Goal: Task Accomplishment & Management: Manage account settings

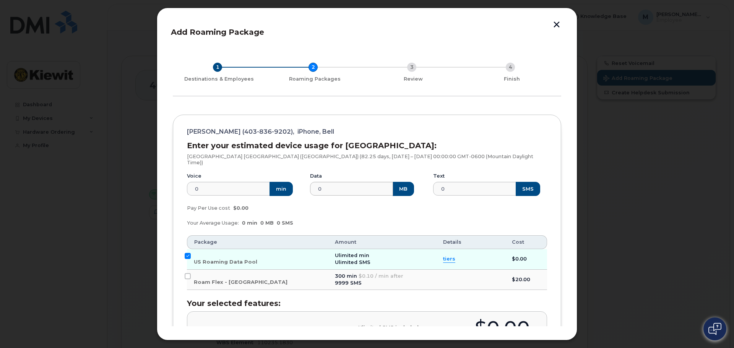
scroll to position [106, 0]
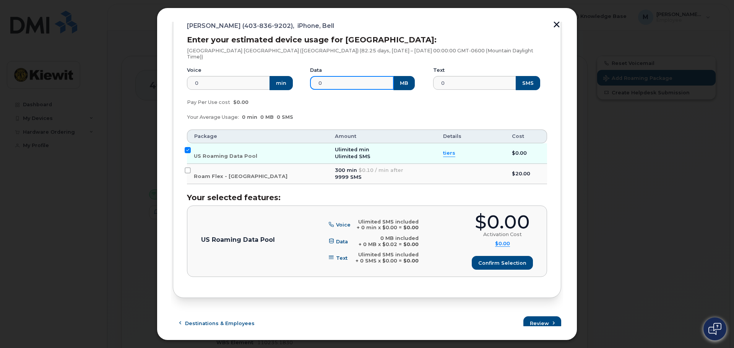
click at [338, 76] on input "0" at bounding box center [352, 83] width 84 height 14
click at [316, 76] on input "0" at bounding box center [352, 83] width 84 height 14
drag, startPoint x: 329, startPoint y: 76, endPoint x: 290, endPoint y: 73, distance: 39.1
click at [290, 73] on div "Voice 0 min Data 0 MB Text 0 SMS" at bounding box center [366, 78] width 369 height 33
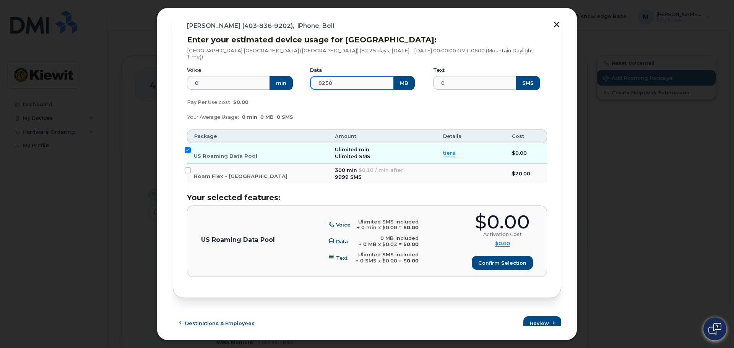
type input "8250"
click at [423, 102] on div "Pay Per Use cost $0.00" at bounding box center [366, 102] width 369 height 15
click at [353, 110] on div "Your Average Usage: 0 min 0 MB 0 SMS" at bounding box center [366, 117] width 369 height 15
click at [357, 102] on div "Pay Per Use cost $0.00" at bounding box center [366, 102] width 369 height 15
click at [187, 168] on input "Roam Flex - [GEOGRAPHIC_DATA]" at bounding box center [188, 171] width 6 height 6
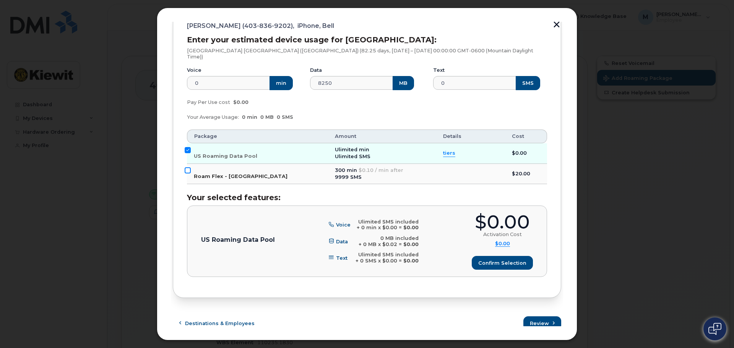
checkbox input "true"
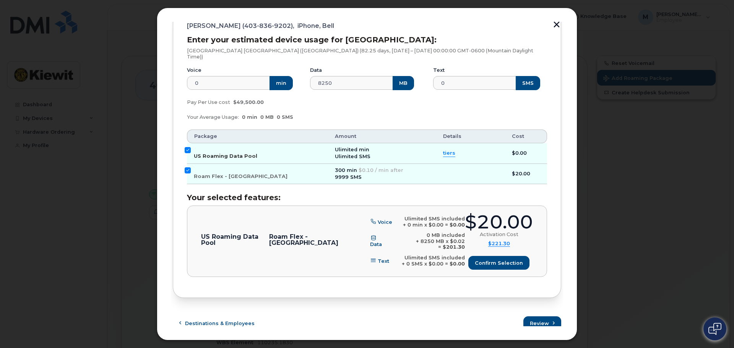
click at [188, 147] on input "US Roaming Data Pool" at bounding box center [188, 150] width 6 height 6
checkbox input "false"
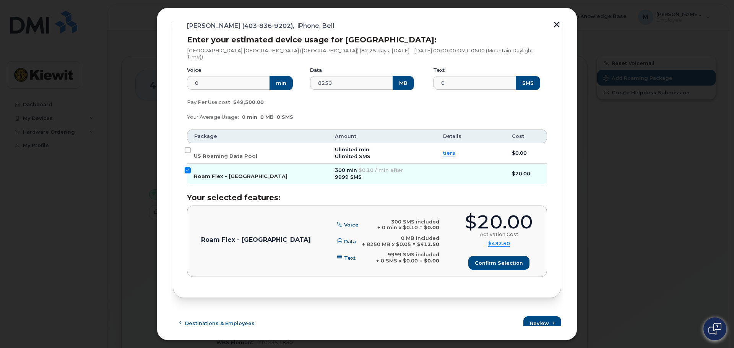
click at [190, 164] on td "Roam Flex - [GEOGRAPHIC_DATA]" at bounding box center [257, 174] width 141 height 21
click at [187, 168] on input "Roam Flex - [GEOGRAPHIC_DATA]" at bounding box center [188, 171] width 6 height 6
checkbox input "false"
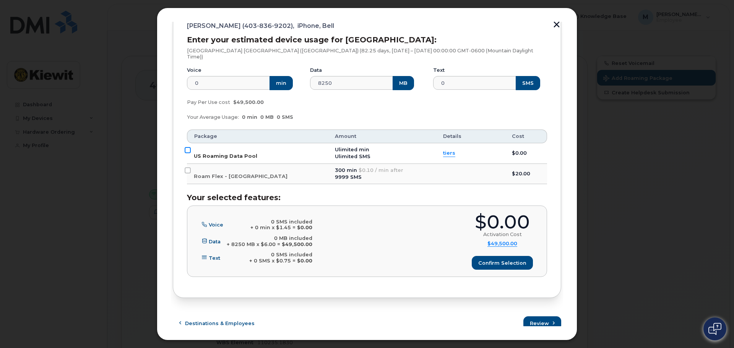
click at [186, 147] on input "US Roaming Data Pool" at bounding box center [188, 150] width 6 height 6
checkbox input "true"
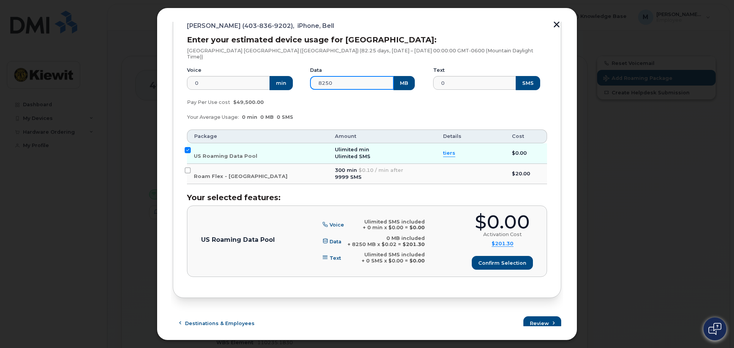
drag, startPoint x: 342, startPoint y: 77, endPoint x: 313, endPoint y: 75, distance: 28.4
click at [313, 76] on input "8250" at bounding box center [352, 83] width 84 height 14
type input "5000"
click at [340, 110] on div "Your Average Usage: 0 min 0 MB 0 SMS" at bounding box center [366, 117] width 369 height 15
click at [188, 147] on input "US Roaming Data Pool" at bounding box center [188, 150] width 6 height 6
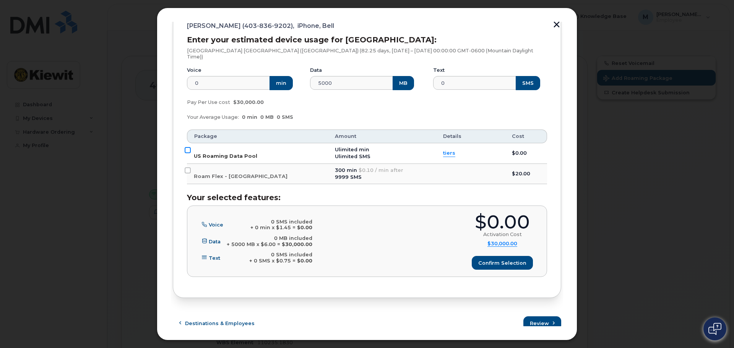
click at [188, 147] on input "US Roaming Data Pool" at bounding box center [188, 150] width 6 height 6
checkbox input "true"
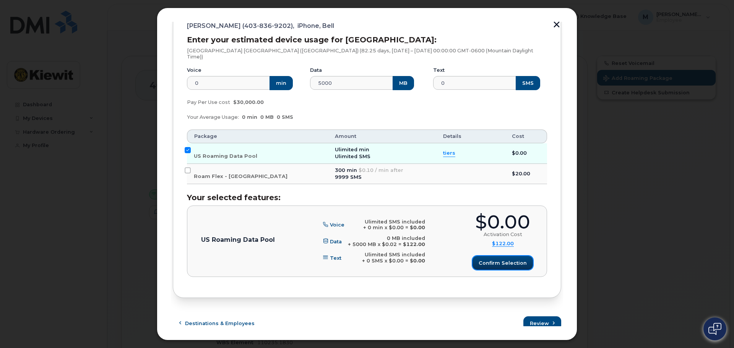
click at [501, 260] on span "Confirm selection" at bounding box center [503, 263] width 48 height 7
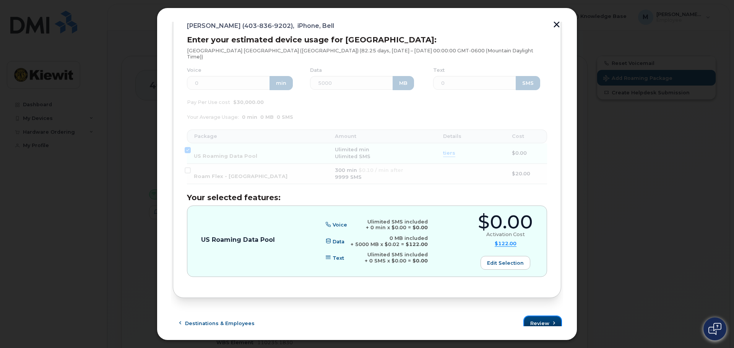
click at [536, 320] on span "Review" at bounding box center [539, 323] width 19 height 7
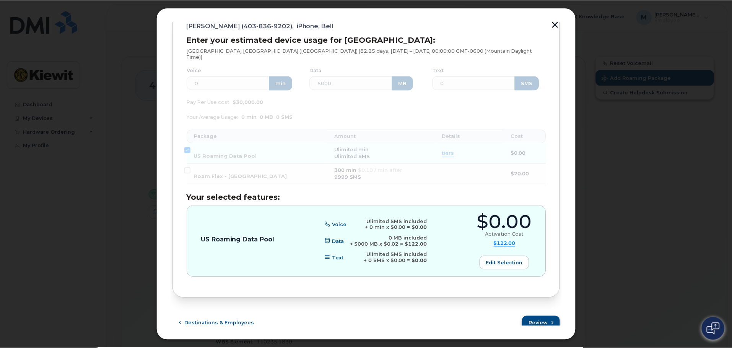
scroll to position [0, 0]
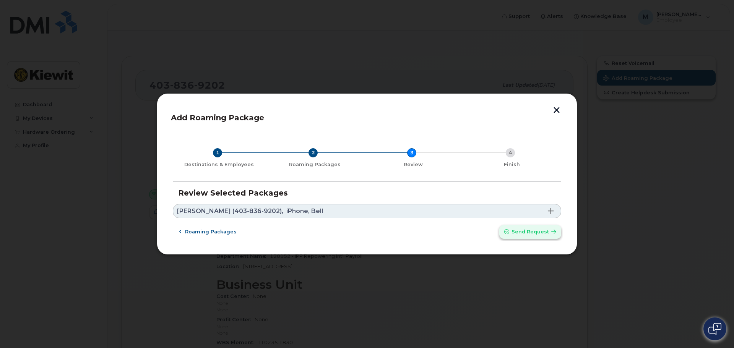
click at [527, 233] on span "Send request" at bounding box center [530, 231] width 37 height 7
click at [545, 233] on span "Send request" at bounding box center [530, 231] width 37 height 7
click at [551, 209] on span at bounding box center [551, 211] width 6 height 6
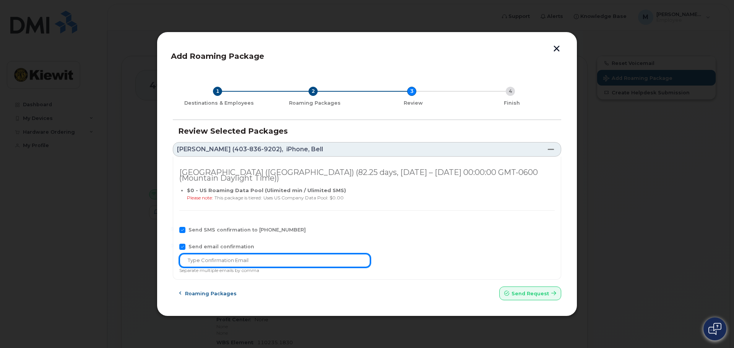
click at [223, 262] on input "text" at bounding box center [274, 261] width 191 height 14
type input "[PERSON_NAME][EMAIL_ADDRESS][PERSON_NAME][PERSON_NAME][DOMAIN_NAME]"
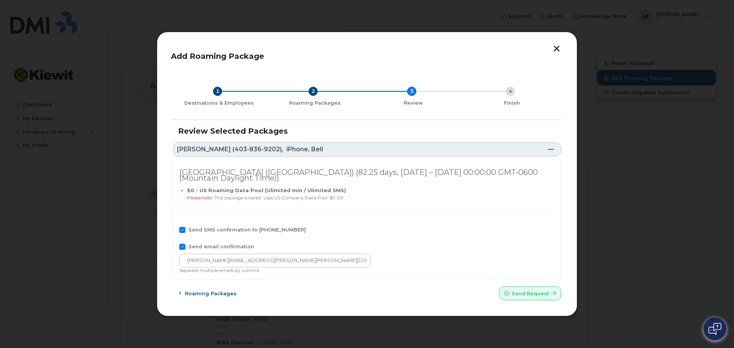
click at [415, 236] on div "Send SMS confirmation to [PHONE_NUMBER]" at bounding box center [367, 232] width 376 height 10
click at [539, 291] on span "Send request" at bounding box center [530, 293] width 37 height 7
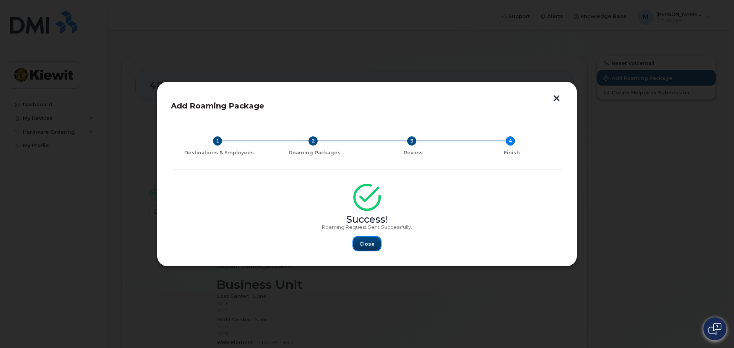
click at [372, 241] on span "Close" at bounding box center [366, 244] width 15 height 7
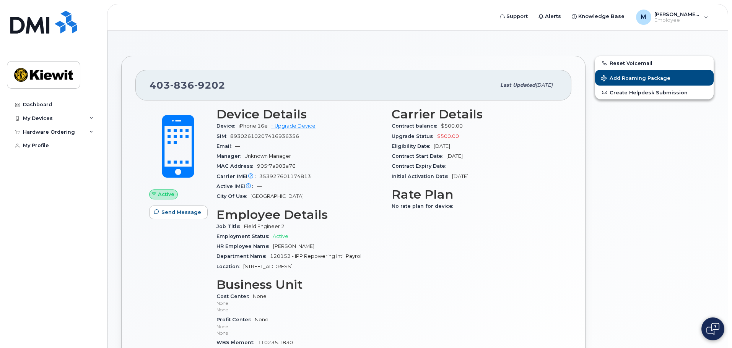
drag, startPoint x: 416, startPoint y: 261, endPoint x: 410, endPoint y: 258, distance: 6.7
click at [416, 261] on div "Carrier Details Contract balance $500.00 Upgrade Status $500.00 Eligibility Dat…" at bounding box center [474, 237] width 175 height 269
click at [268, 158] on span "Unknown Manager" at bounding box center [267, 156] width 47 height 6
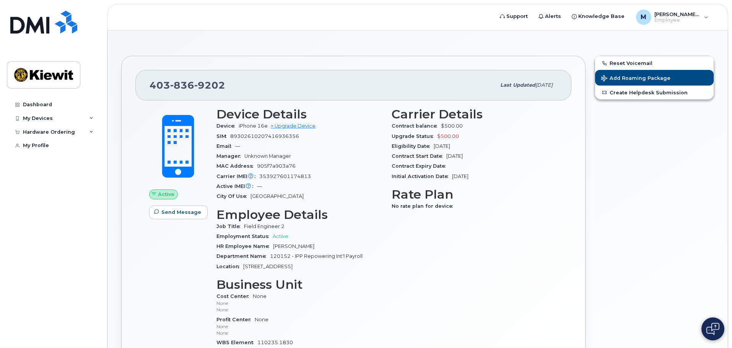
click at [265, 164] on span "905f7a903a76" at bounding box center [276, 166] width 39 height 6
click at [292, 143] on div "Email —" at bounding box center [299, 147] width 166 height 10
click at [447, 137] on span "$500.00" at bounding box center [448, 136] width 22 height 6
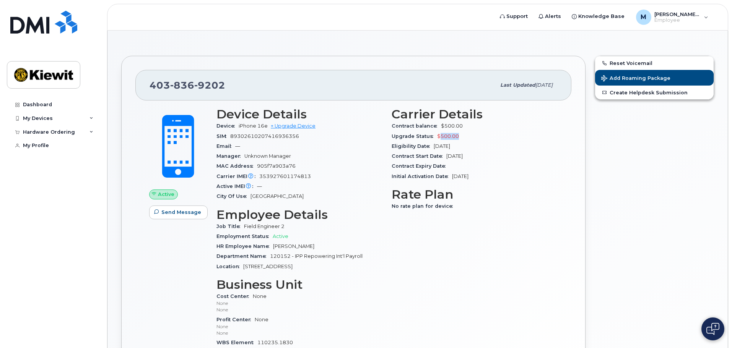
click at [447, 137] on span "$500.00" at bounding box center [448, 136] width 22 height 6
click at [469, 165] on div "Contract Expiry Date" at bounding box center [475, 166] width 166 height 10
click at [474, 188] on h3 "Rate Plan" at bounding box center [475, 195] width 166 height 14
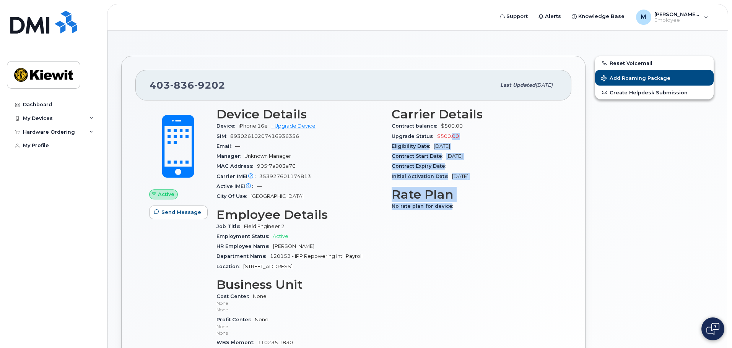
drag, startPoint x: 459, startPoint y: 206, endPoint x: 472, endPoint y: 135, distance: 72.0
click at [455, 131] on div "Carrier Details Contract balance $500.00 Upgrade Status $500.00 Eligibility Dat…" at bounding box center [474, 237] width 175 height 269
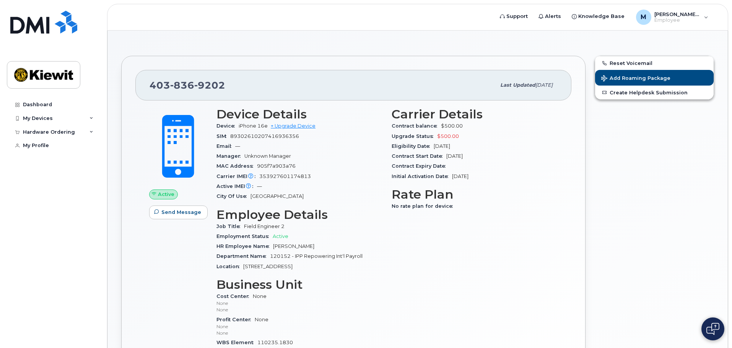
click at [595, 169] on div "Reset Voicemail Add Roaming Package Create Helpdesk Submission" at bounding box center [654, 235] width 128 height 369
drag, startPoint x: 516, startPoint y: 189, endPoint x: 426, endPoint y: 198, distance: 90.4
click at [426, 197] on h3 "Rate Plan" at bounding box center [475, 195] width 166 height 14
click at [453, 209] on div "No rate plan for device" at bounding box center [475, 207] width 166 height 10
click at [640, 279] on div "Reset Voicemail Add Roaming Package Create Helpdesk Submission" at bounding box center [654, 235] width 128 height 369
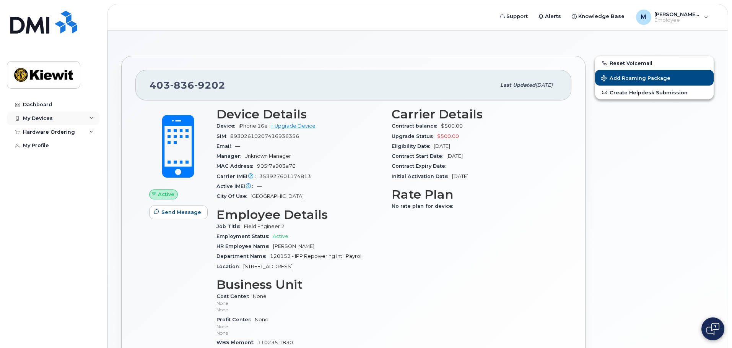
click at [50, 119] on div "My Devices" at bounding box center [38, 118] width 30 height 6
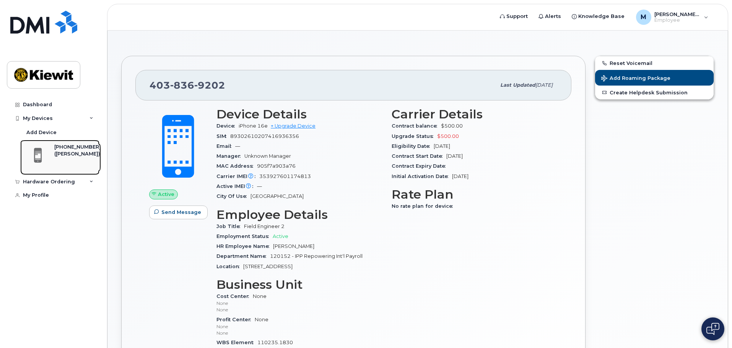
click at [63, 151] on div "([PERSON_NAME])" at bounding box center [77, 154] width 47 height 7
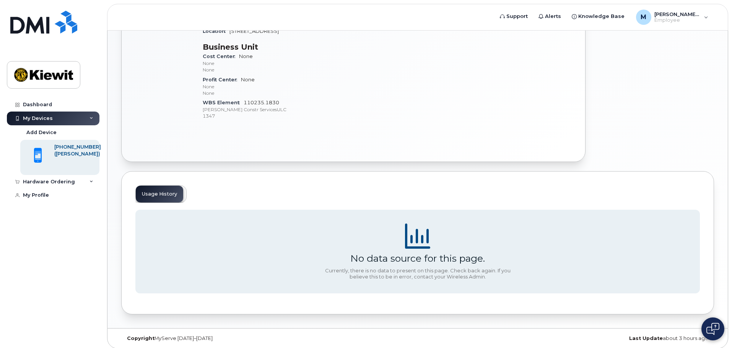
scroll to position [217, 0]
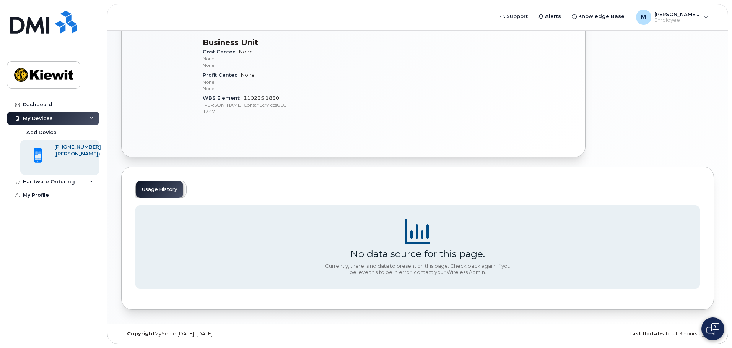
click at [156, 193] on div "Usage History" at bounding box center [160, 190] width 51 height 18
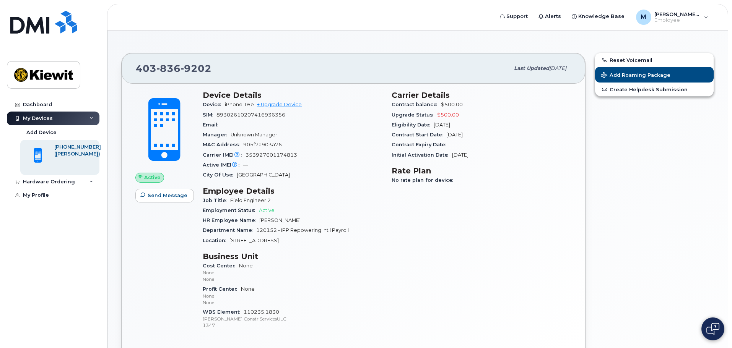
scroll to position [0, 0]
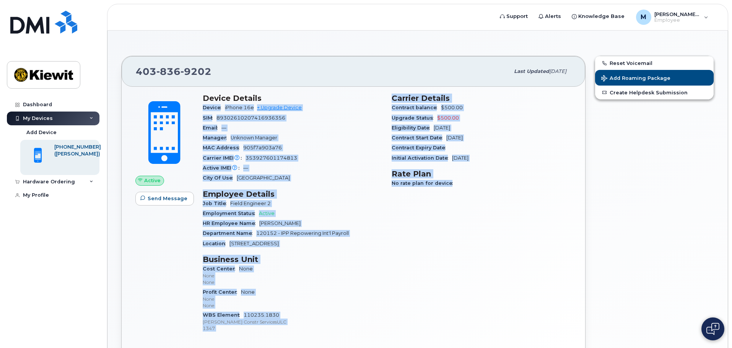
drag, startPoint x: 452, startPoint y: 183, endPoint x: 386, endPoint y: 102, distance: 103.8
click at [386, 102] on div "Device Details Device iPhone 16e + Upgrade Device SIM [TECHNICAL_ID] Email — Ma…" at bounding box center [387, 216] width 378 height 255
click at [418, 130] on span "Eligibility Date" at bounding box center [413, 128] width 42 height 6
drag, startPoint x: 459, startPoint y: 184, endPoint x: 200, endPoint y: 96, distance: 273.0
click at [200, 96] on div "Device Details Device iPhone 16e + Upgrade Device SIM 89302610207416936356 Emai…" at bounding box center [387, 216] width 378 height 255
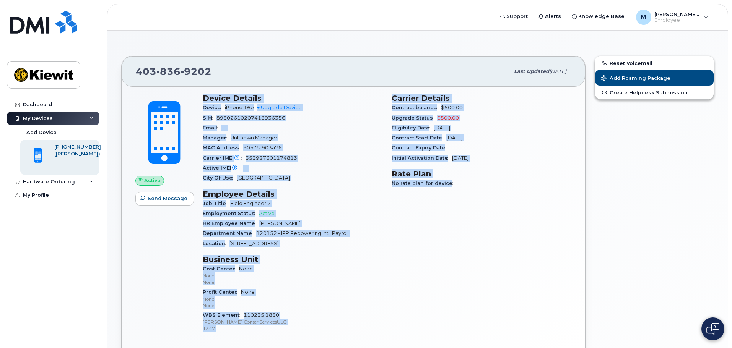
click at [326, 151] on div "MAC Address 905f7a903a76" at bounding box center [293, 148] width 180 height 10
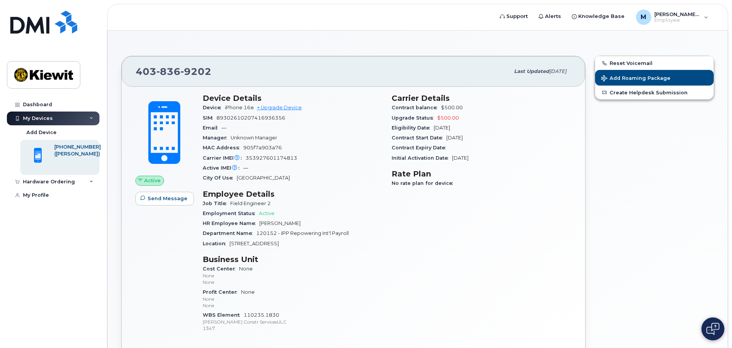
click at [600, 133] on div "Reset Voicemail Add Roaming Package Create Helpdesk Submission" at bounding box center [654, 215] width 128 height 328
